Goal: Find specific page/section: Find specific page/section

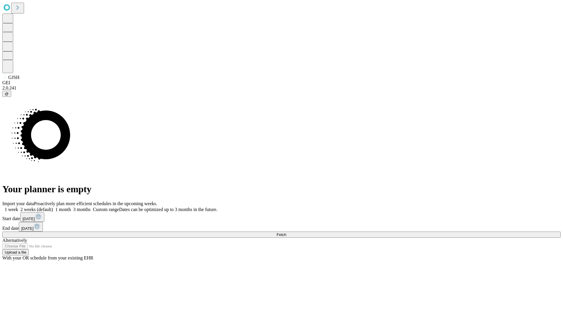
click at [286, 232] on span "Fetch" at bounding box center [281, 234] width 10 height 4
